Goal: Transaction & Acquisition: Purchase product/service

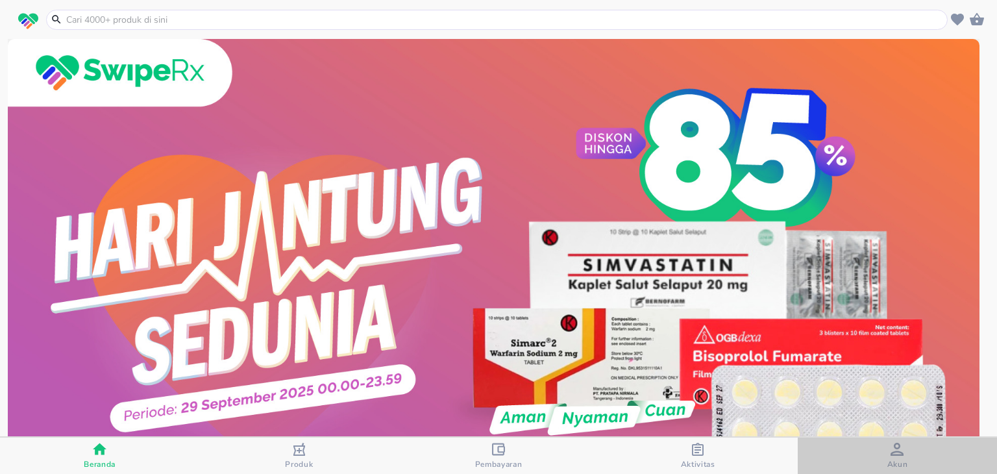
click at [908, 445] on span "Akun" at bounding box center [896, 455] width 191 height 27
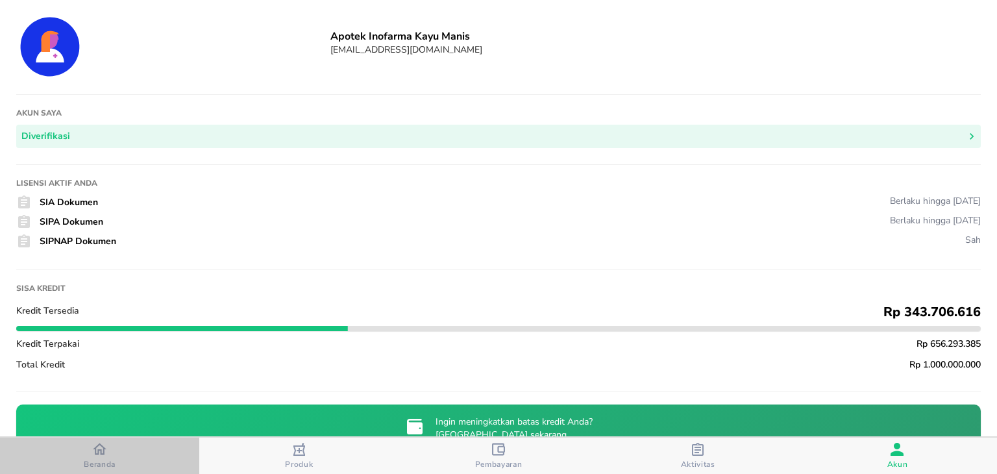
click at [108, 445] on div "Beranda" at bounding box center [100, 455] width 32 height 27
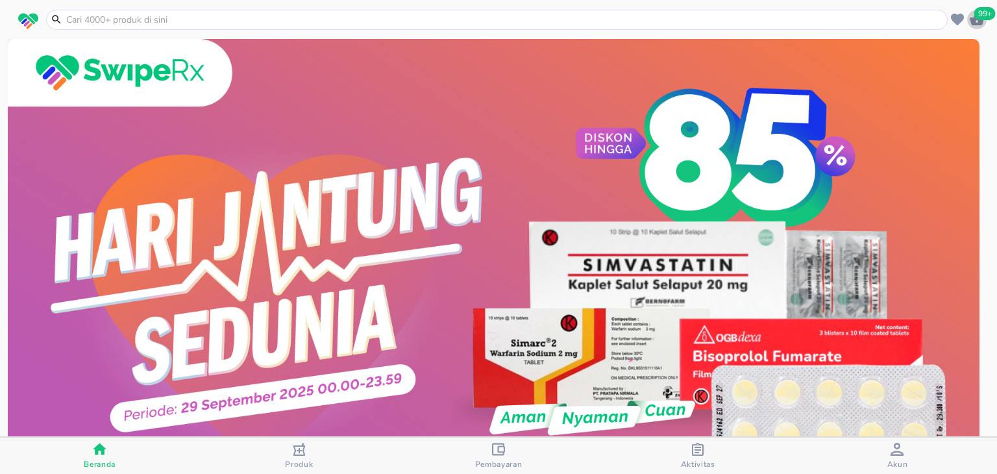
click at [978, 13] on span "99+" at bounding box center [984, 13] width 21 height 13
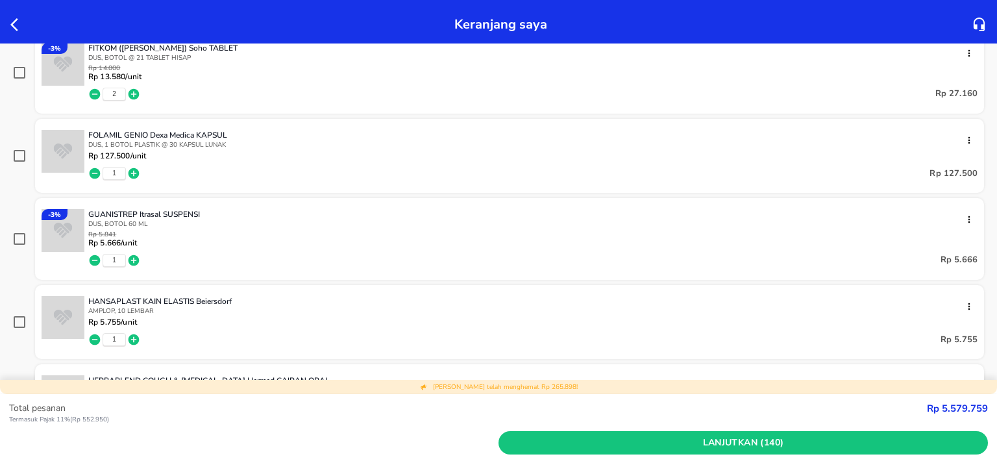
scroll to position [2860, 0]
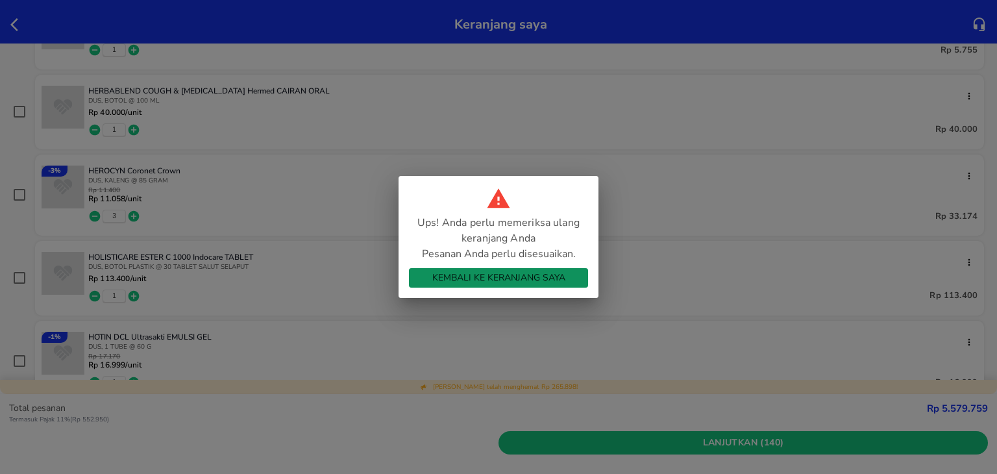
click at [515, 268] on button "Kembali ke Keranjang Saya" at bounding box center [498, 277] width 179 height 19
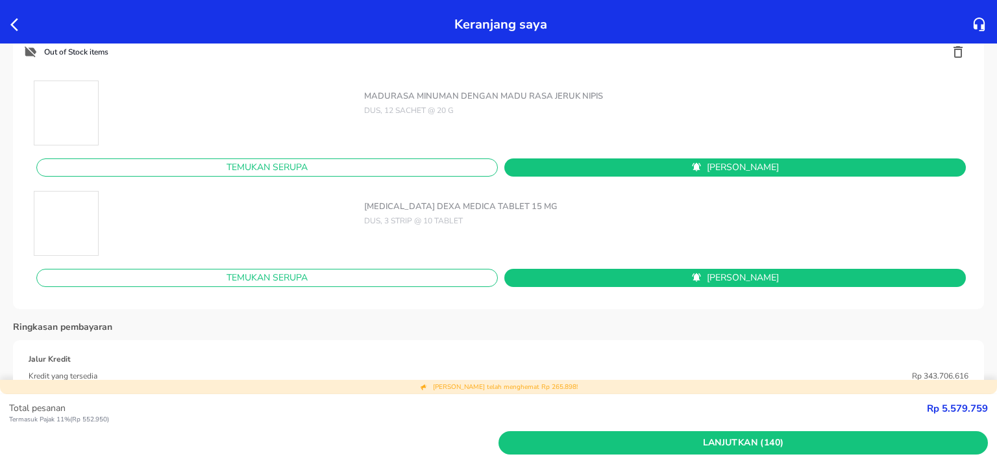
scroll to position [9322, 0]
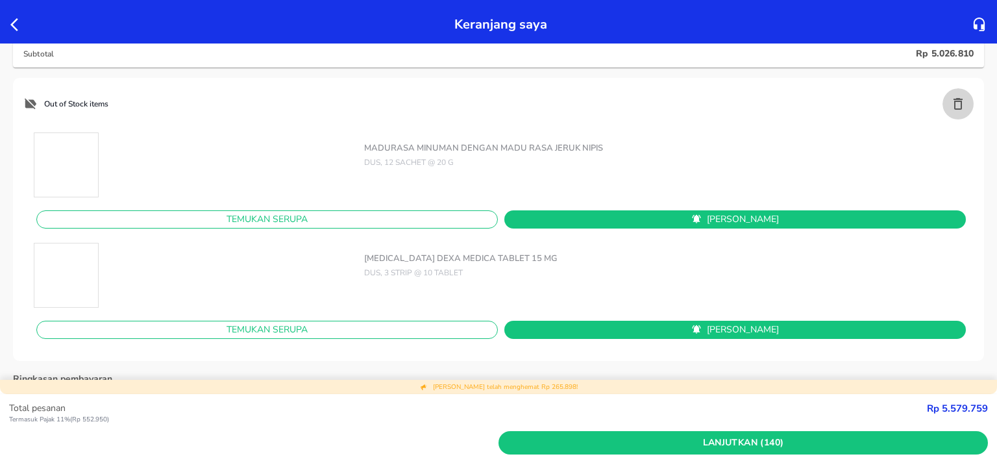
click at [953, 108] on icon "button" at bounding box center [957, 104] width 9 height 12
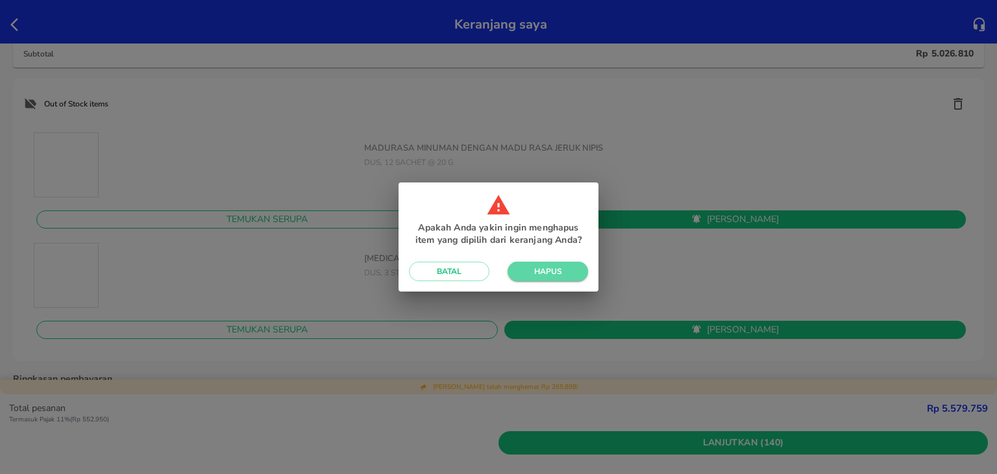
click at [551, 263] on button "Hapus" at bounding box center [547, 270] width 80 height 19
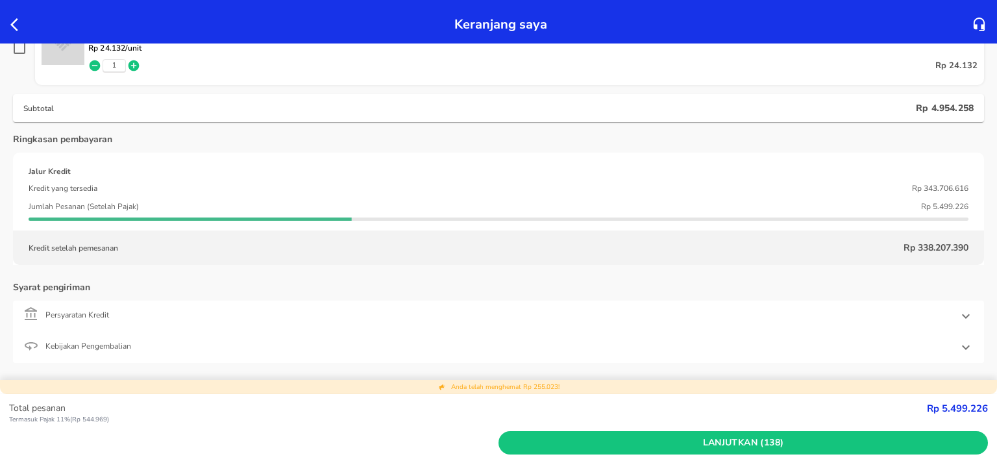
scroll to position [9267, 0]
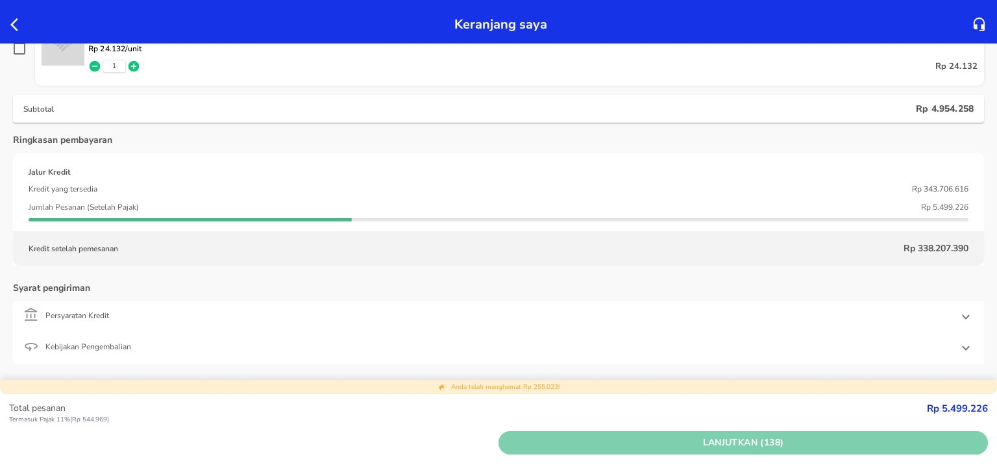
click at [561, 440] on span "Lanjutkan (138)" at bounding box center [742, 443] width 479 height 16
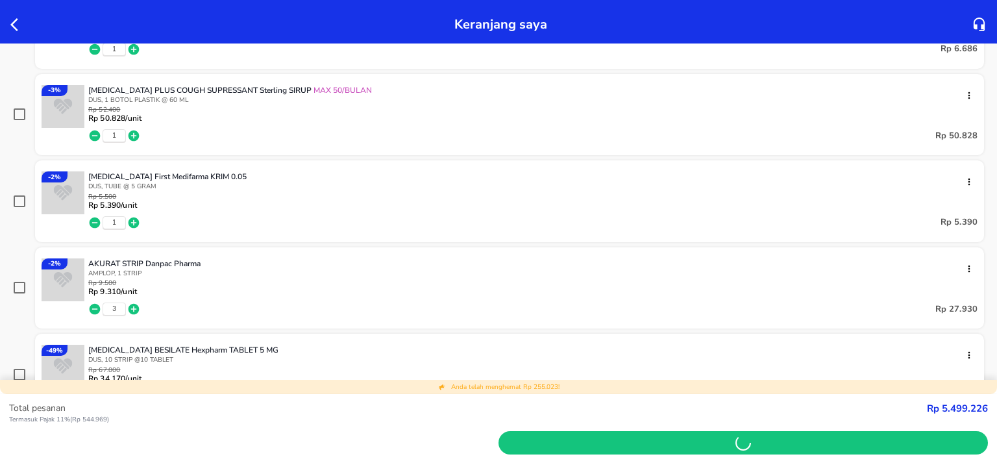
scroll to position [0, 0]
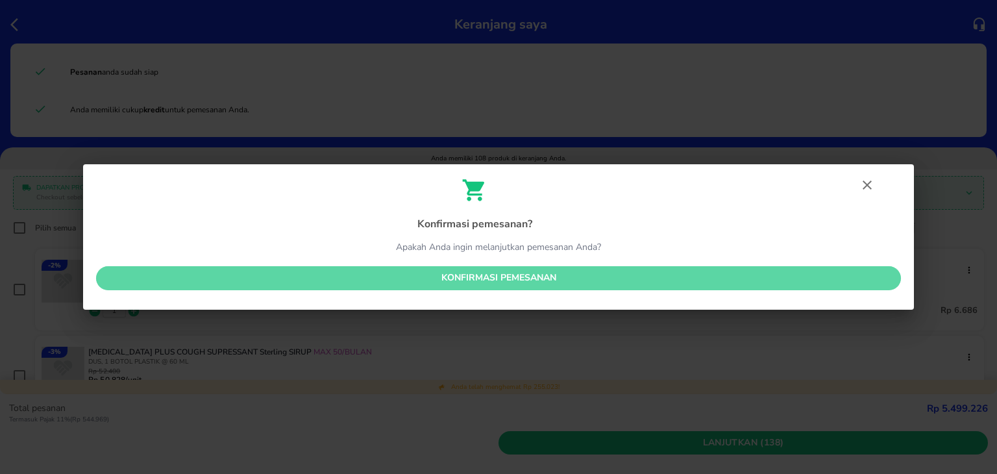
click at [481, 278] on span "Konfirmasi pemesanan" at bounding box center [498, 278] width 784 height 16
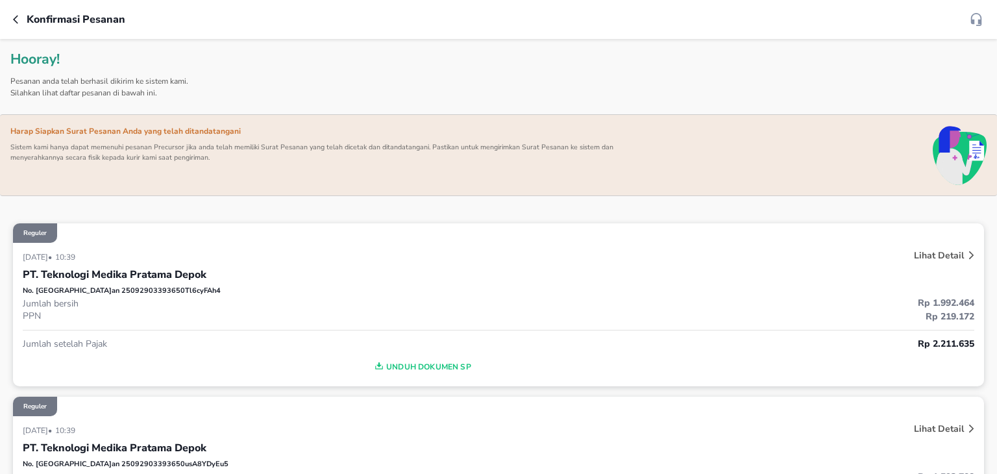
click at [131, 291] on p "No. Pesanan 25092903393650Tl6cyFAh4" at bounding box center [122, 290] width 198 height 11
copy p "25092903393650Tl6cyFAh4"
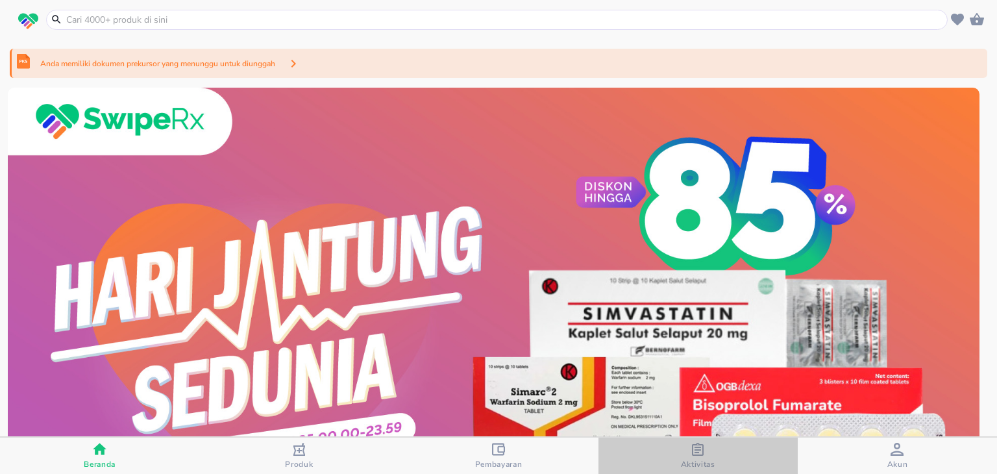
click at [707, 448] on div "Aktivitas" at bounding box center [698, 455] width 34 height 27
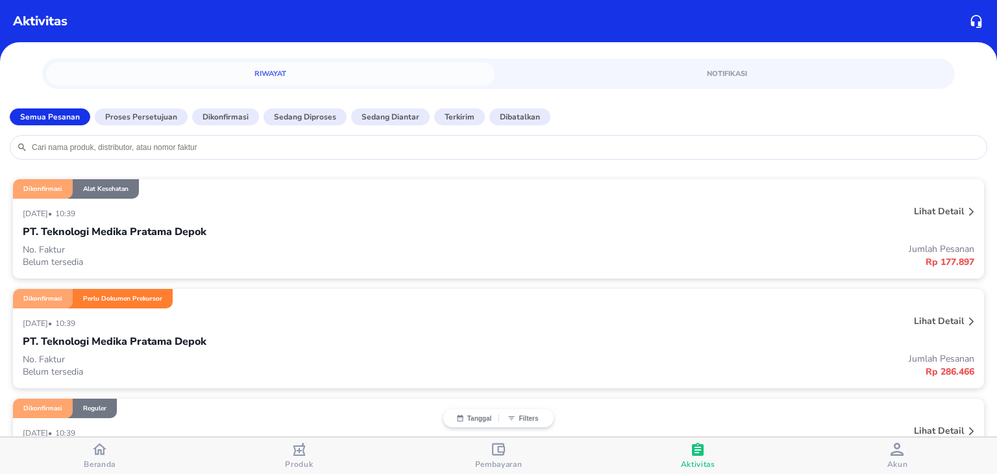
click at [377, 215] on div "29 September 2025 • 10:39" at bounding box center [300, 213] width 555 height 16
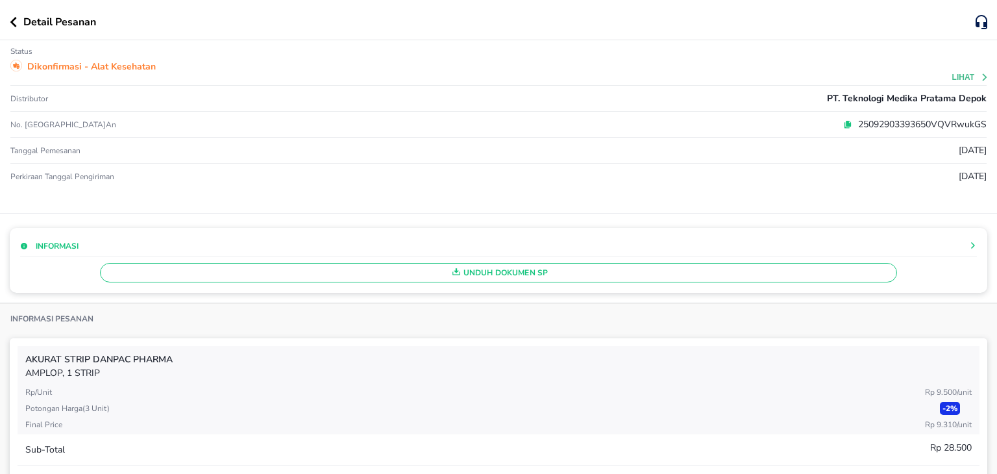
click at [843, 121] on icon at bounding box center [847, 124] width 9 height 9
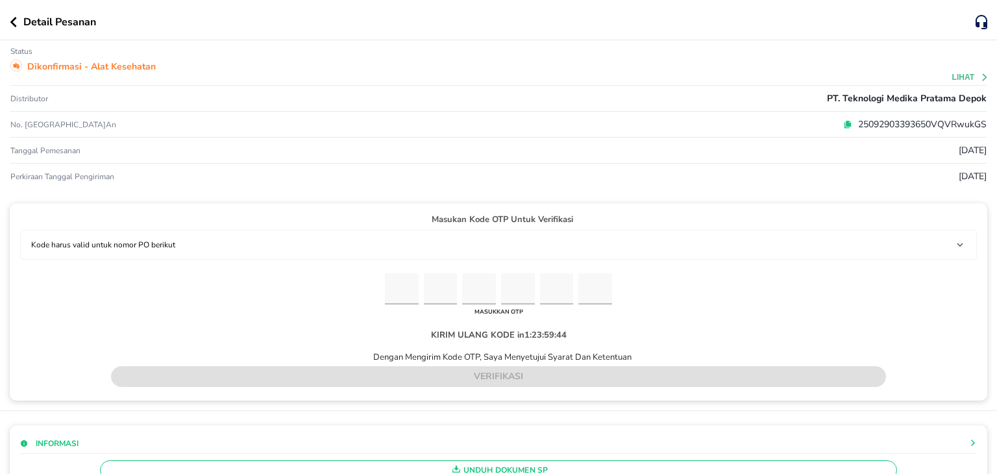
click at [392, 280] on input "Please enter OTP character 1" at bounding box center [402, 289] width 34 height 32
paste input "9"
type input "4"
type input "3"
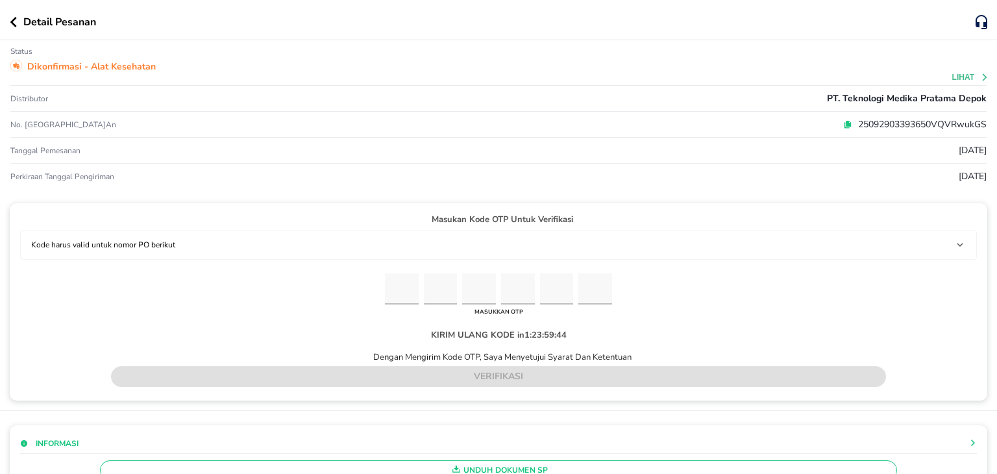
type input "6"
type input "2"
type input "9"
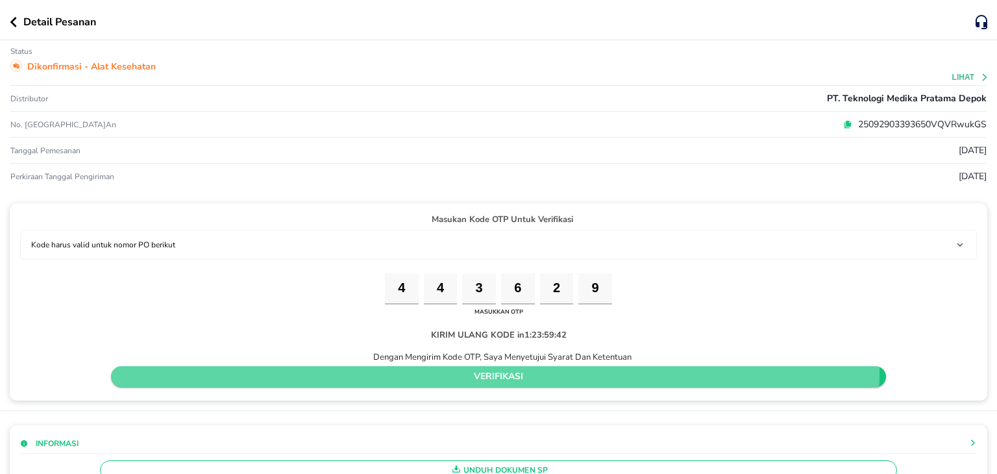
click at [418, 369] on span "verifikasi" at bounding box center [498, 377] width 754 height 16
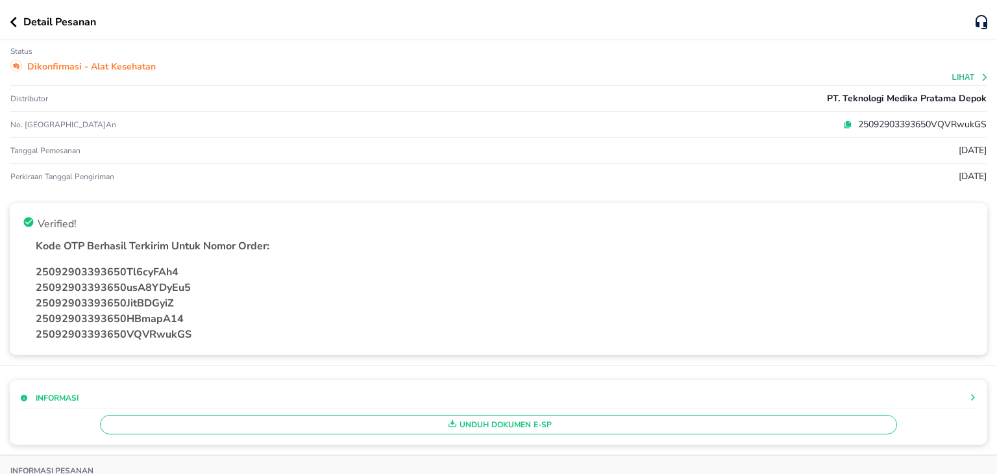
click at [8, 25] on div "Detail Pesanan" at bounding box center [498, 20] width 997 height 40
click at [14, 25] on icon "button" at bounding box center [13, 22] width 6 height 10
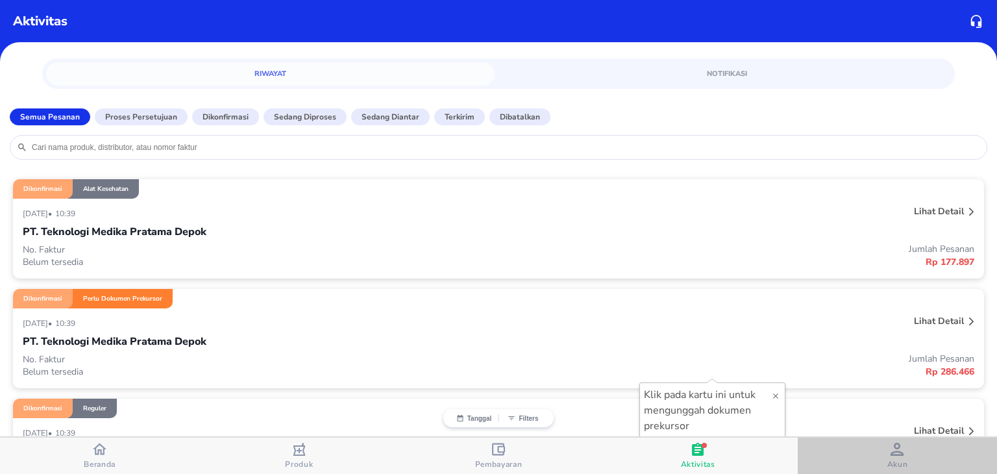
click at [893, 452] on icon "button" at bounding box center [896, 448] width 13 height 13
